Goal: Task Accomplishment & Management: Manage account settings

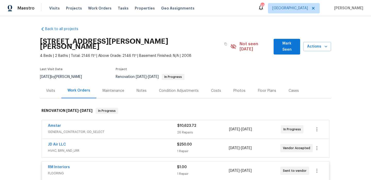
scroll to position [108, 0]
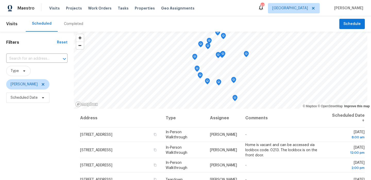
scroll to position [73, 0]
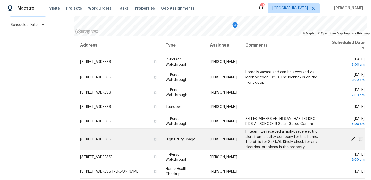
click at [354, 139] on icon at bounding box center [353, 139] width 4 height 4
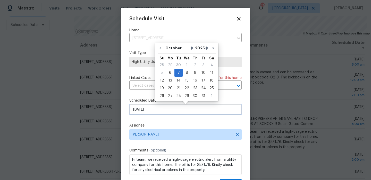
click at [178, 113] on input "10/7/2025" at bounding box center [185, 110] width 112 height 10
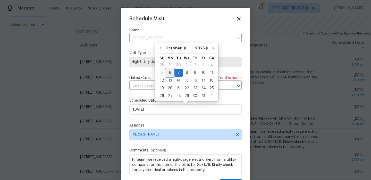
click at [170, 73] on div "6" at bounding box center [170, 72] width 9 height 7
type input "10/6/2025"
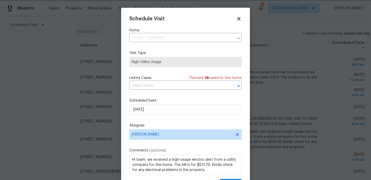
scroll to position [9, 0]
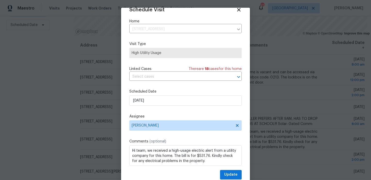
click at [224, 170] on div "Schedule Visit Home 622 N Casa Grande Cir, Duncanville, TX 75116 ​ Visit Type H…" at bounding box center [185, 93] width 112 height 173
click at [224, 173] on button "Update" at bounding box center [231, 175] width 22 height 10
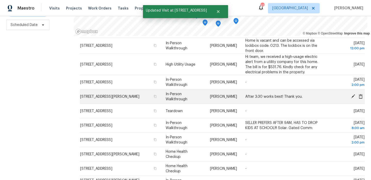
scroll to position [33, 0]
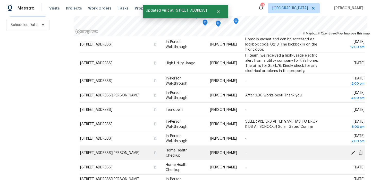
click at [354, 153] on icon at bounding box center [353, 152] width 5 height 5
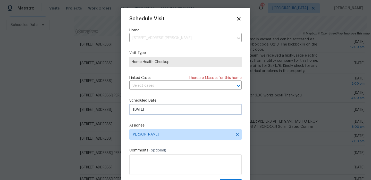
click at [181, 111] on input "10/7/2025" at bounding box center [185, 110] width 112 height 10
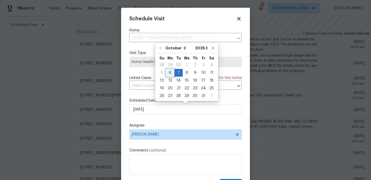
click at [168, 73] on div "6" at bounding box center [170, 72] width 9 height 7
type input "10/6/2025"
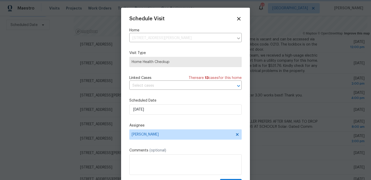
scroll to position [9, 0]
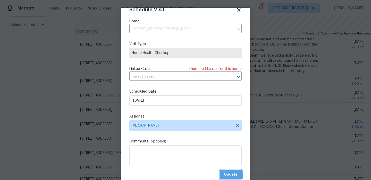
click at [226, 172] on span "Update" at bounding box center [230, 175] width 13 height 6
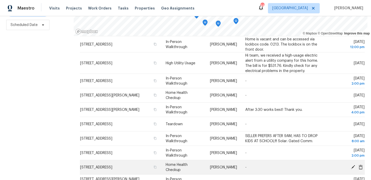
click at [353, 167] on icon at bounding box center [353, 167] width 4 height 4
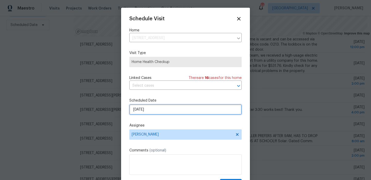
click at [169, 107] on input "10/7/2025" at bounding box center [185, 110] width 112 height 10
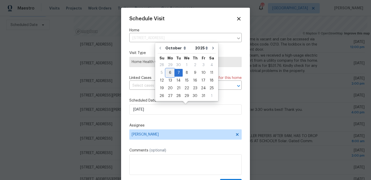
click at [169, 75] on div "6" at bounding box center [170, 72] width 9 height 7
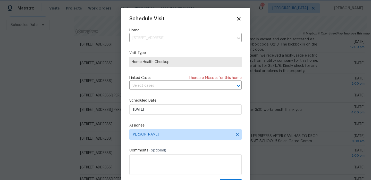
type input "10/6/2025"
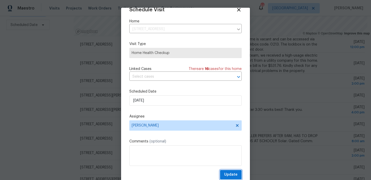
click at [228, 172] on span "Update" at bounding box center [230, 175] width 13 height 6
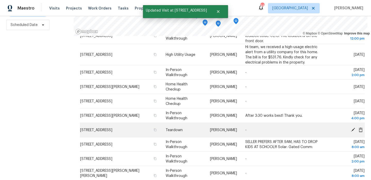
scroll to position [37, 0]
